Goal: Transaction & Acquisition: Purchase product/service

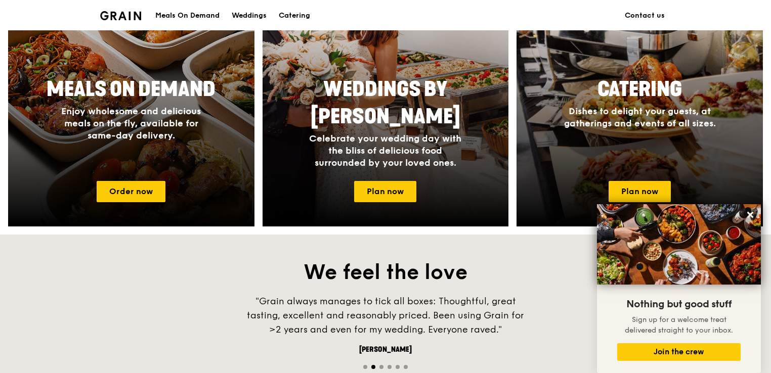
scroll to position [480, 0]
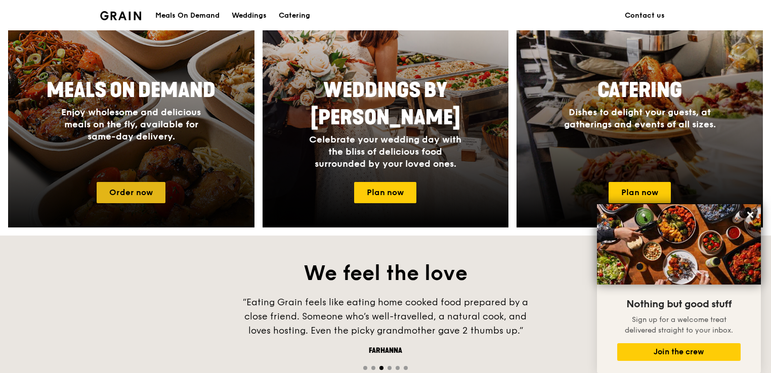
click at [136, 189] on link "Order now" at bounding box center [131, 192] width 69 height 21
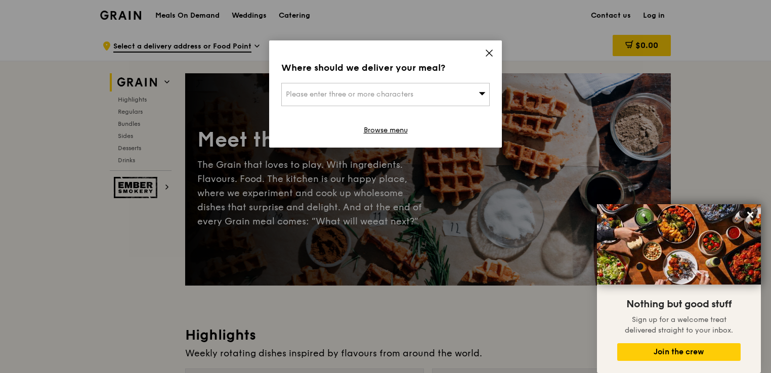
click at [488, 54] on icon at bounding box center [489, 53] width 6 height 6
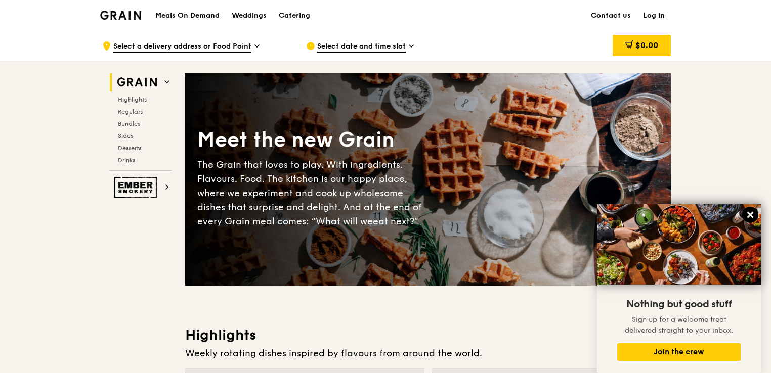
click at [749, 213] on icon at bounding box center [750, 214] width 9 height 9
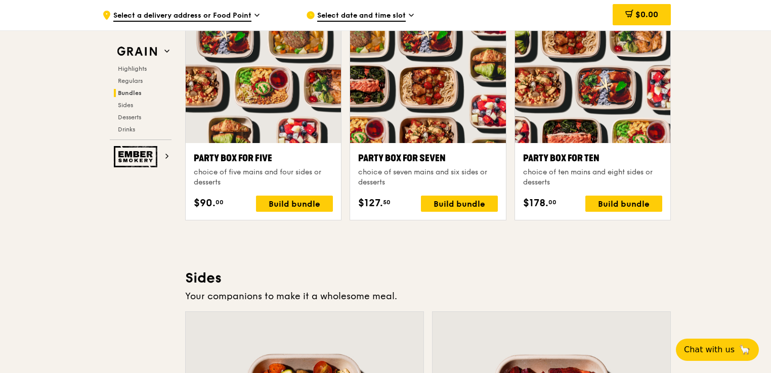
scroll to position [2120, 0]
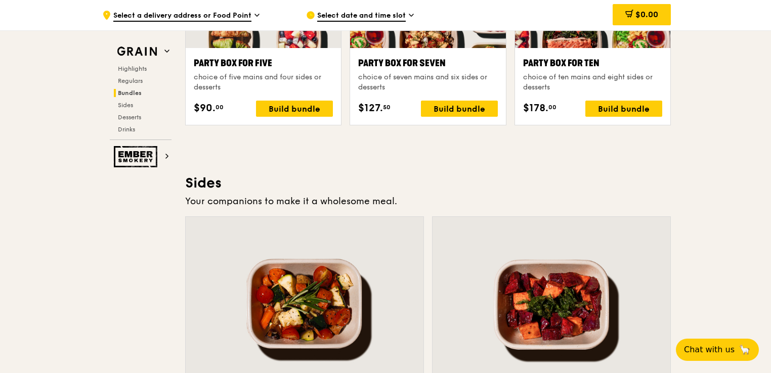
click at [249, 13] on span "Select a delivery address or Food Point" at bounding box center [182, 16] width 138 height 11
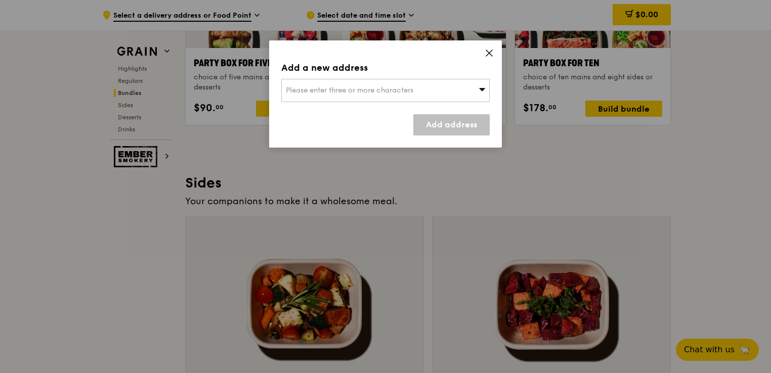
click at [485, 56] on icon at bounding box center [489, 53] width 9 height 9
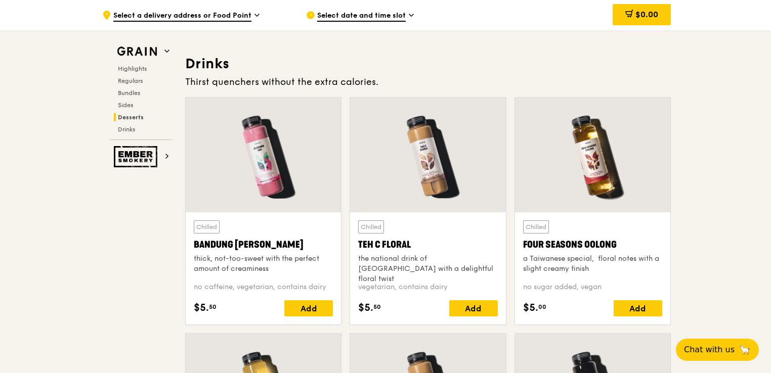
scroll to position [3485, 0]
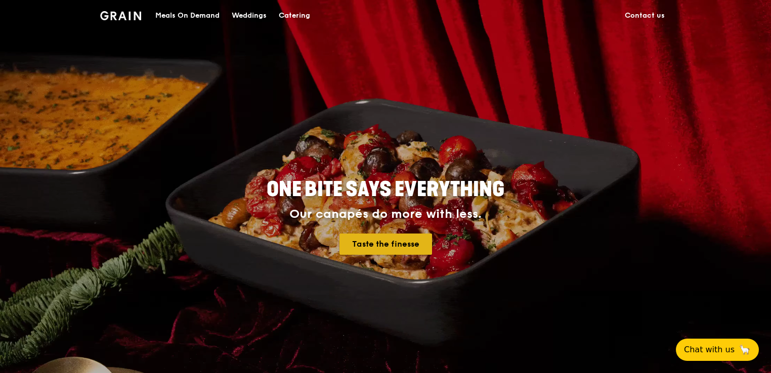
click at [376, 246] on link "Taste the finesse" at bounding box center [385, 244] width 93 height 21
